Goal: Find specific page/section: Find specific page/section

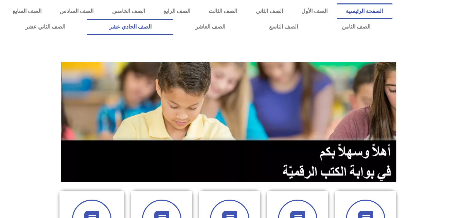
click at [171, 20] on link "الصف الحادي عشر" at bounding box center [130, 27] width 86 height 16
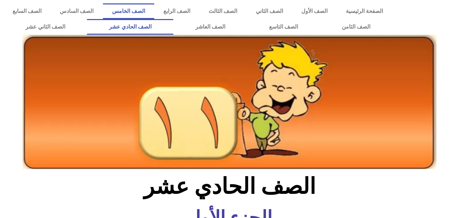
click at [154, 12] on link "الصف الخامس" at bounding box center [128, 11] width 51 height 16
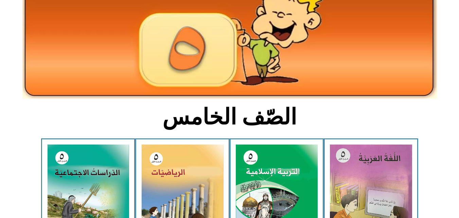
scroll to position [76, 0]
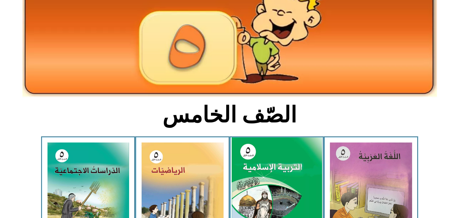
click at [297, 151] on img at bounding box center [276, 193] width 90 height 112
click at [291, 154] on img at bounding box center [276, 193] width 90 height 112
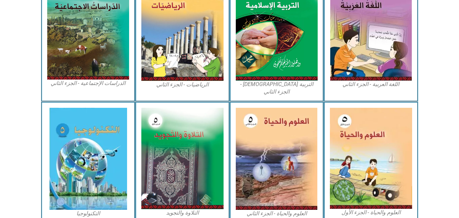
scroll to position [391, 0]
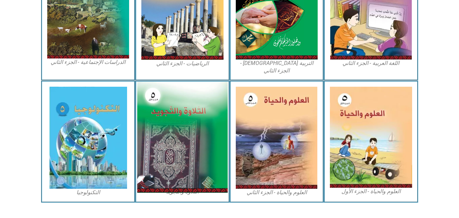
click at [200, 132] on img at bounding box center [182, 137] width 90 height 111
click at [169, 117] on img at bounding box center [182, 137] width 90 height 111
click at [193, 109] on img at bounding box center [182, 137] width 90 height 111
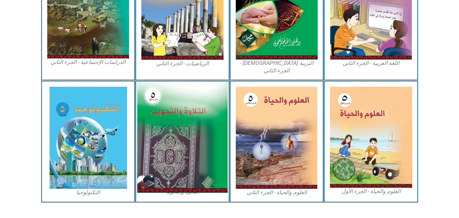
click at [193, 109] on img at bounding box center [182, 137] width 90 height 111
click at [190, 140] on img at bounding box center [182, 137] width 90 height 111
click at [191, 138] on img at bounding box center [182, 137] width 90 height 111
click at [176, 94] on img at bounding box center [182, 137] width 90 height 111
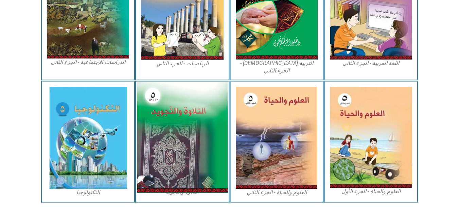
click at [191, 90] on img at bounding box center [182, 137] width 90 height 111
click at [167, 102] on img at bounding box center [182, 137] width 90 height 111
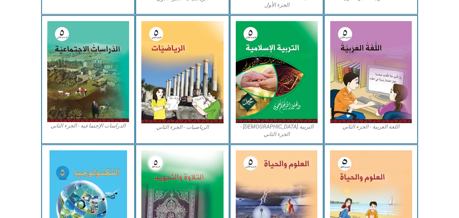
scroll to position [330, 0]
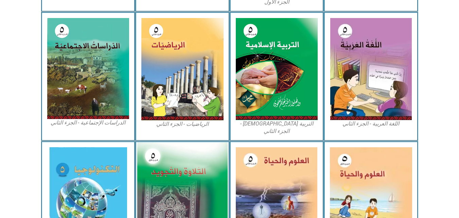
click at [220, 147] on img at bounding box center [182, 197] width 90 height 111
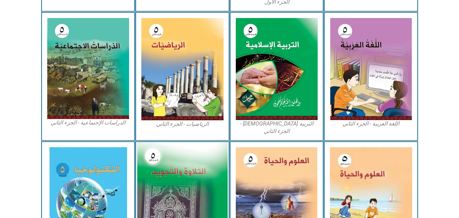
click at [220, 147] on img at bounding box center [182, 197] width 90 height 111
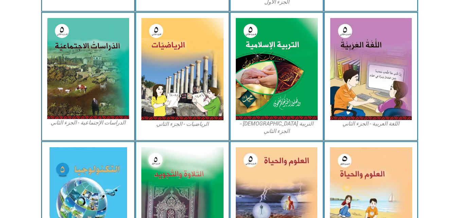
scroll to position [391, 0]
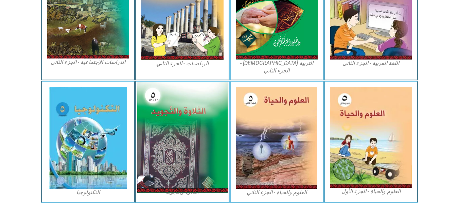
click at [199, 116] on img at bounding box center [182, 137] width 90 height 111
drag, startPoint x: 199, startPoint y: 116, endPoint x: 221, endPoint y: 103, distance: 25.6
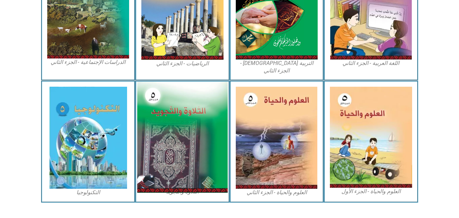
click at [221, 103] on img at bounding box center [182, 137] width 90 height 111
click at [190, 86] on img at bounding box center [182, 137] width 90 height 111
click at [177, 114] on img at bounding box center [182, 137] width 90 height 111
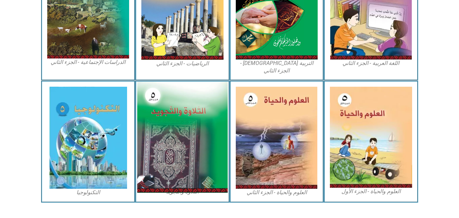
click at [177, 114] on img at bounding box center [182, 137] width 90 height 111
